Goal: Contribute content: Add original content to the website for others to see

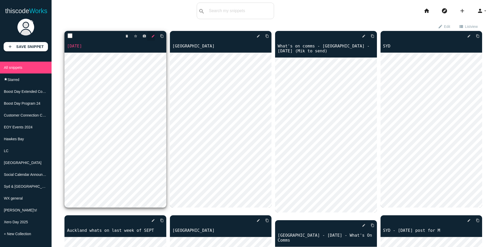
click at [153, 36] on icon "edit" at bounding box center [153, 35] width 4 height 9
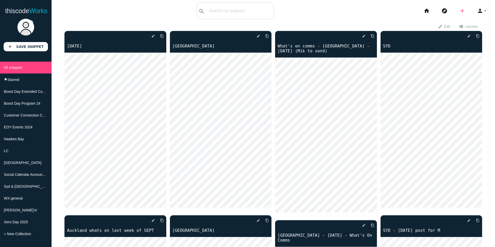
click at [462, 12] on icon "add" at bounding box center [462, 11] width 6 height 16
click at [464, 11] on icon "code" at bounding box center [462, 9] width 6 height 6
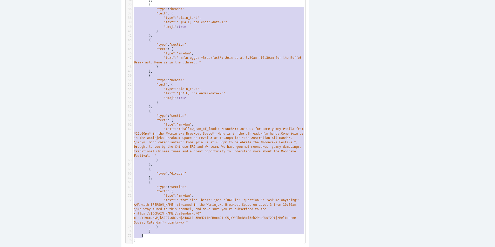
scroll to position [215, 0]
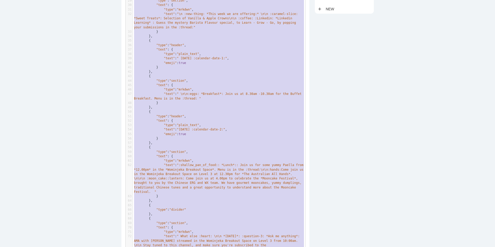
type textarea "{ "loremi": [ { "dolo": "sitame", "cons": { "adip": "elits_doei", "temp": ":inc…"
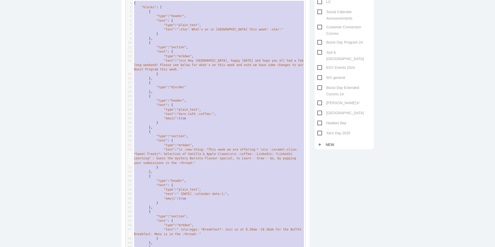
drag, startPoint x: 158, startPoint y: 237, endPoint x: 139, endPoint y: -31, distance: 269.4
click at [202, 162] on pre ""text" : "\n :new-thing: *This week we are offering:* \n\n :caramel-slice: *Swe…" at bounding box center [219, 156] width 172 height 18
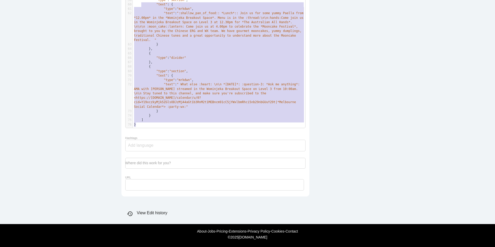
scroll to position [161, 0]
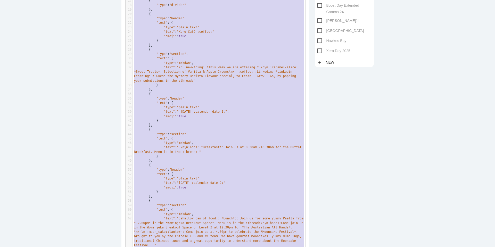
type textarea "{ "blocks": [ { "type": "header", "text": { "type": "plain_text", "text": ":sta…"
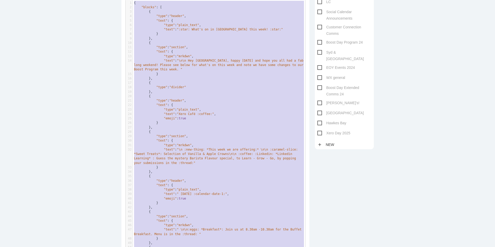
drag, startPoint x: 143, startPoint y: 124, endPoint x: 183, endPoint y: -31, distance: 160.3
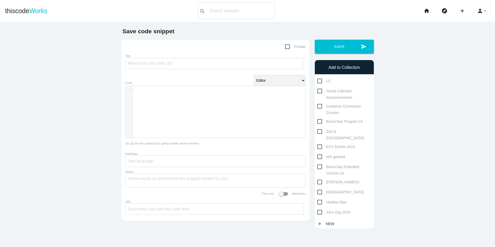
scroll to position [2, 0]
click at [186, 104] on div "​ x 1 ​" at bounding box center [218, 115] width 187 height 59
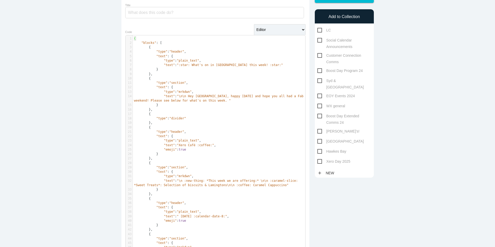
scroll to position [0, 0]
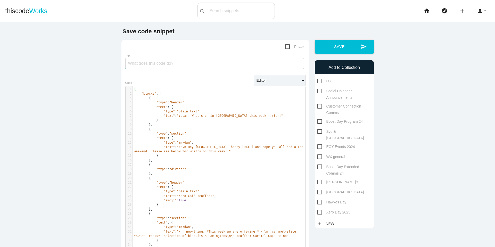
click at [193, 62] on input "Title" at bounding box center [214, 63] width 179 height 11
type input "[DATE]"
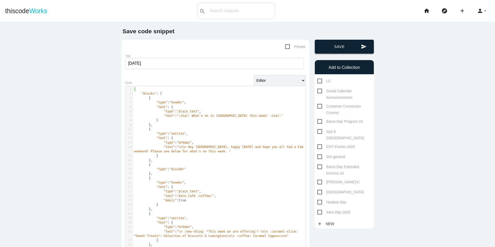
click at [358, 51] on button "send Save" at bounding box center [344, 47] width 59 height 14
